Goal: Information Seeking & Learning: Learn about a topic

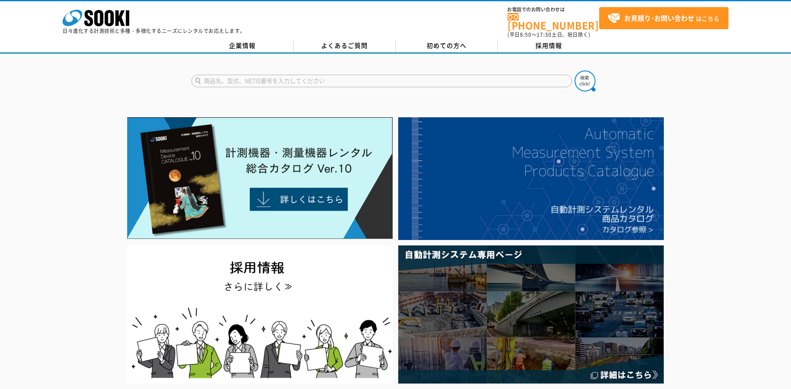
click at [273, 76] on input "text" at bounding box center [381, 81] width 381 height 13
type input "d"
type input "ディスプレイ"
click at [575, 70] on button at bounding box center [585, 80] width 21 height 21
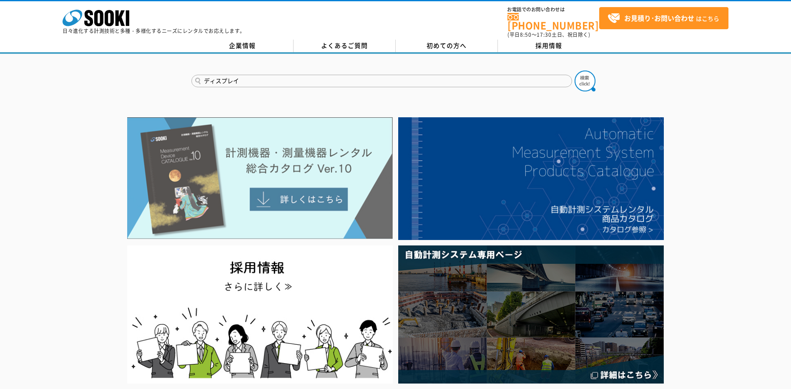
click at [281, 191] on img at bounding box center [260, 178] width 266 height 122
